Goal: Contribute content

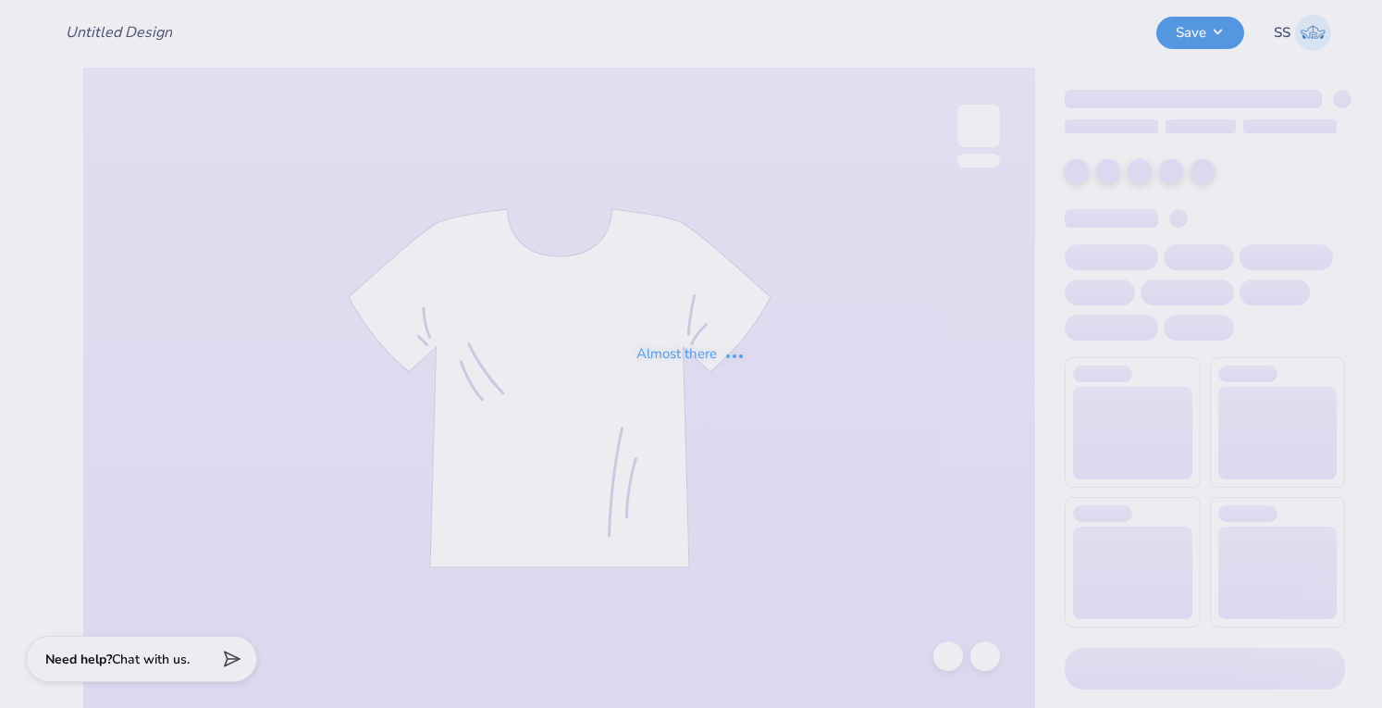
type input "[PERSON_NAME] Sweatshirt"
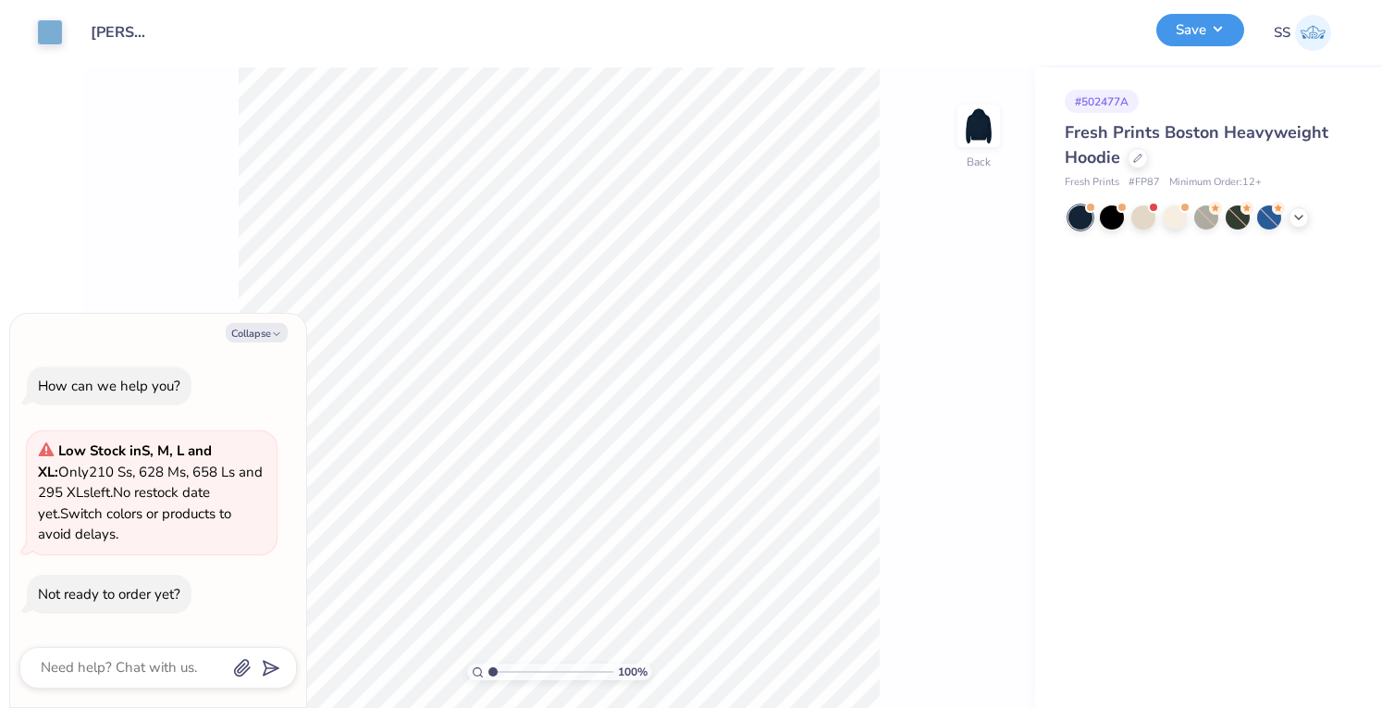
click at [1197, 35] on button "Save" at bounding box center [1201, 30] width 88 height 32
click at [1223, 26] on button "Save" at bounding box center [1201, 30] width 88 height 32
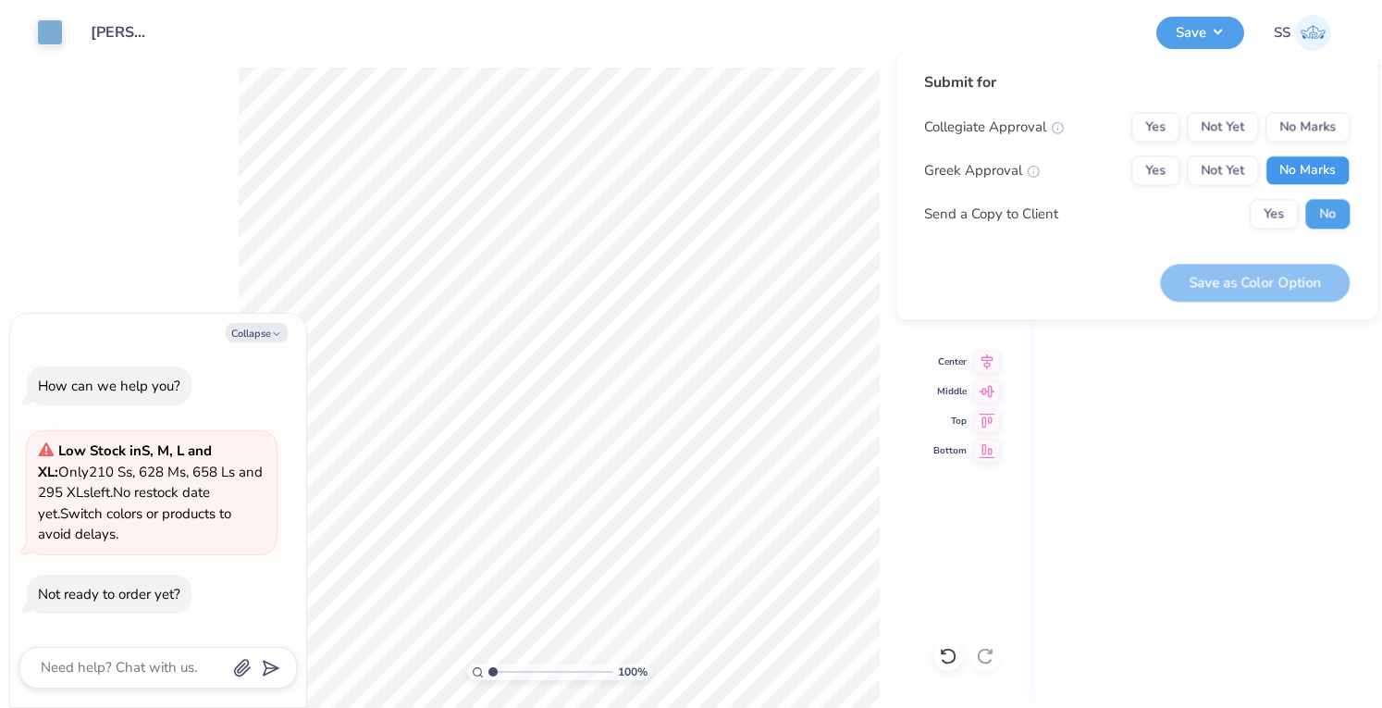
click at [1312, 166] on button "No Marks" at bounding box center [1308, 170] width 84 height 30
click at [1309, 138] on button "No Marks" at bounding box center [1308, 127] width 84 height 30
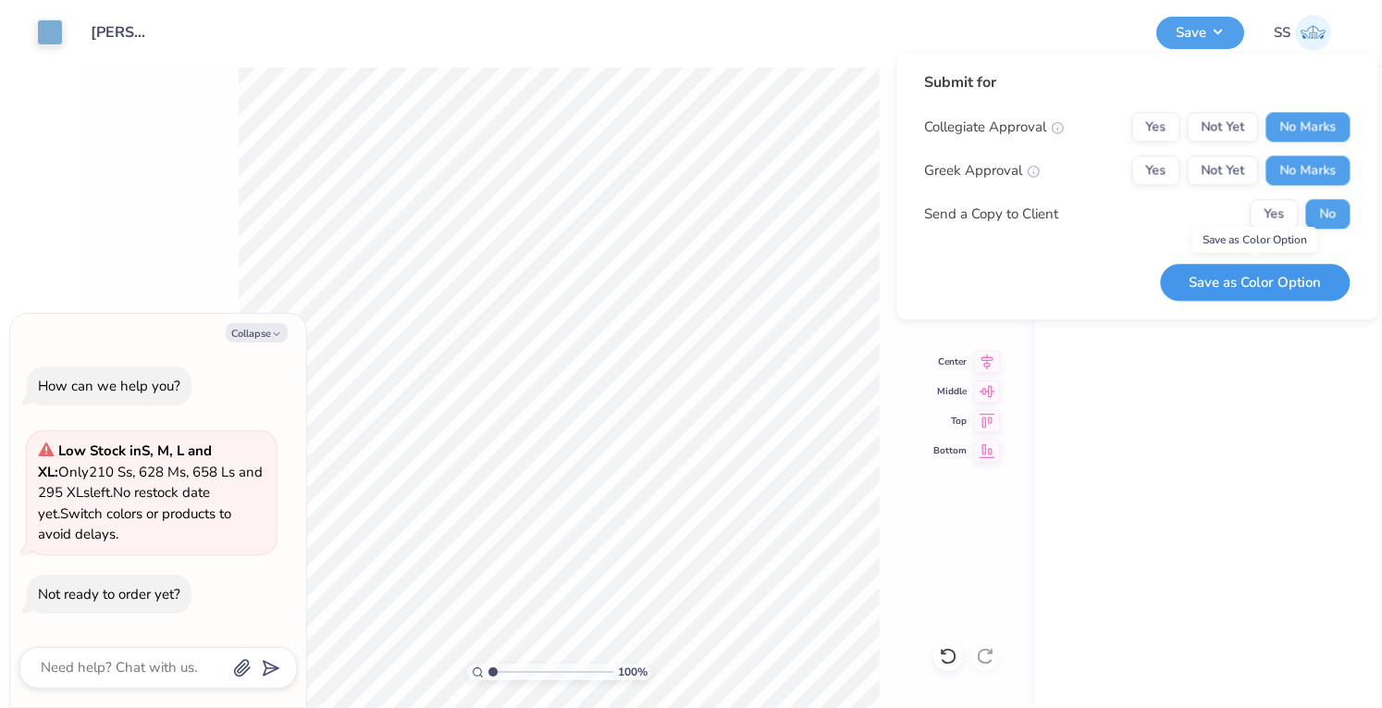
click at [1282, 286] on button "Save as Color Option" at bounding box center [1255, 283] width 190 height 38
type textarea "x"
